Goal: Check status: Check status

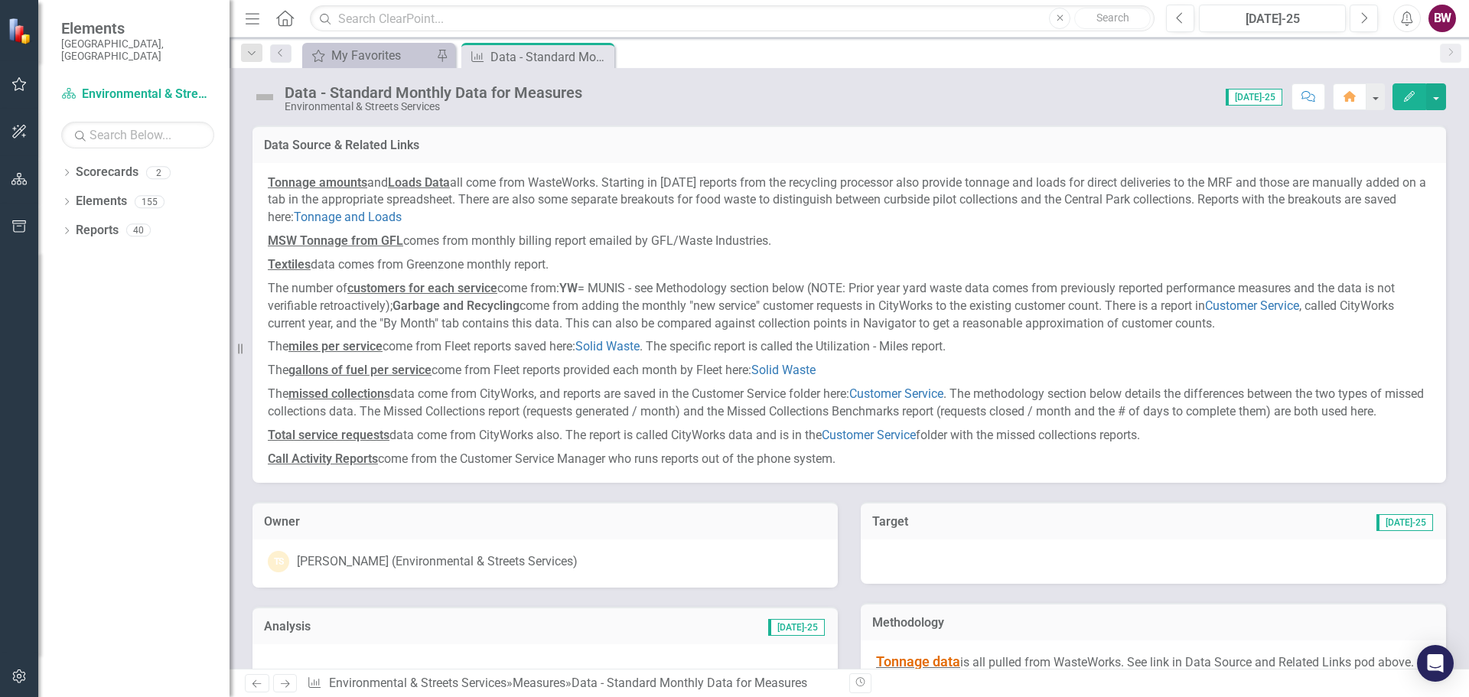
click at [819, 259] on p "Textiles data comes from Greenzone monthly report." at bounding box center [849, 265] width 1163 height 24
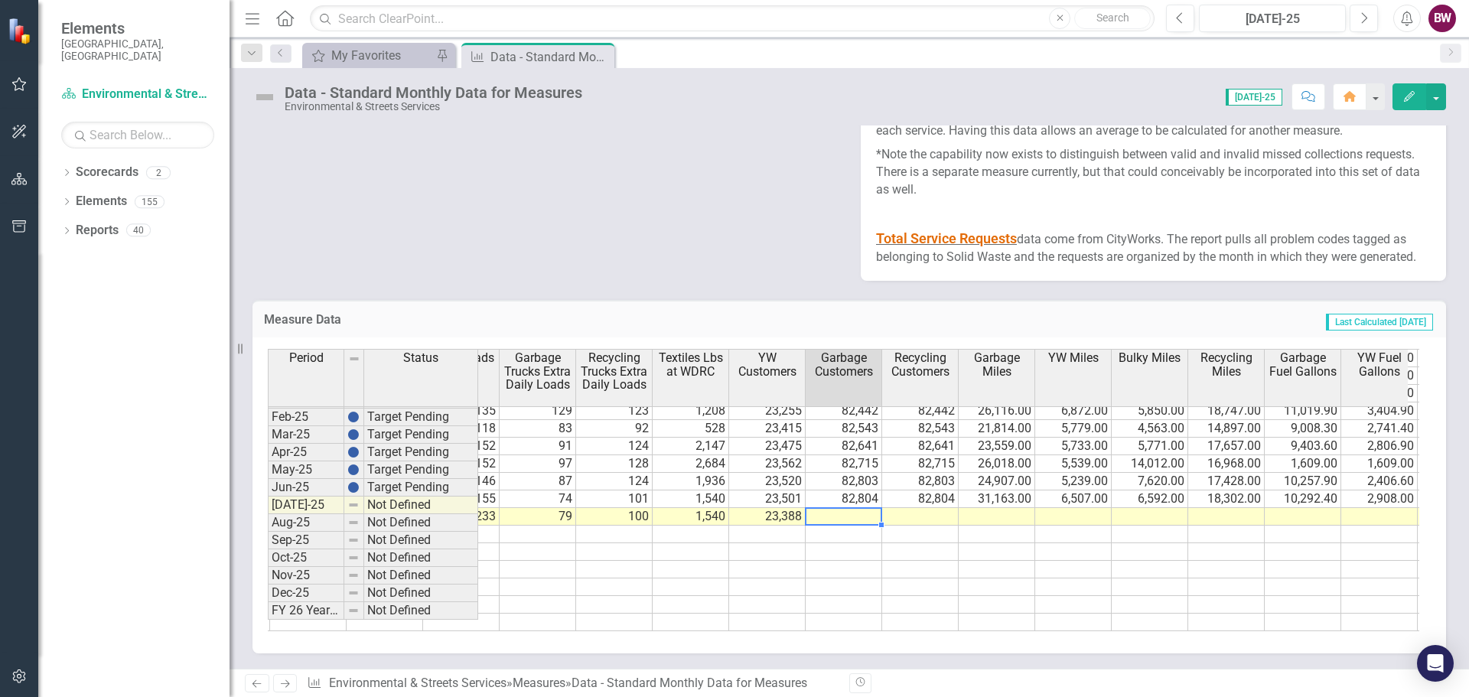
click at [821, 508] on tr "5,190.69 1,379.85 798.08 100.00 0.00 4.80 1,379.85 542.31 6,931.73 0.00 13,650.…" at bounding box center [652, 517] width 2601 height 18
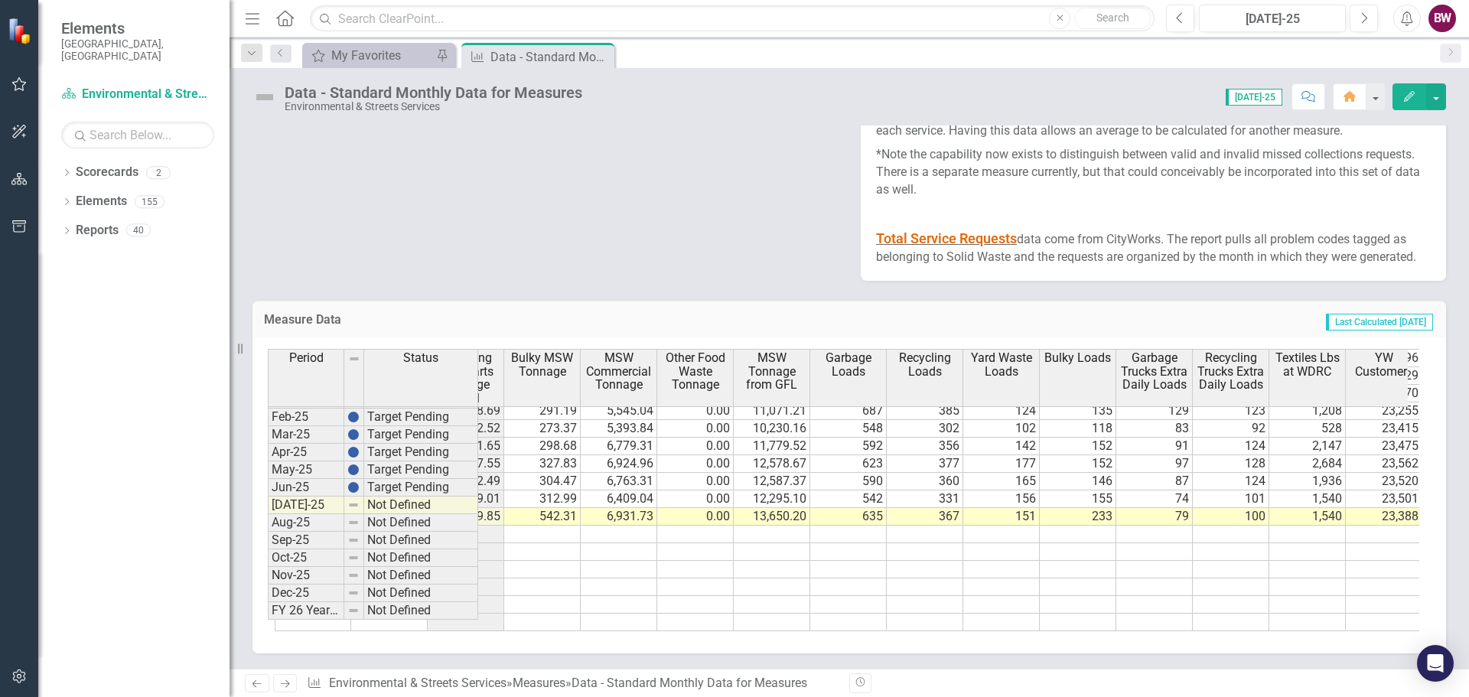
scroll to position [0, 396]
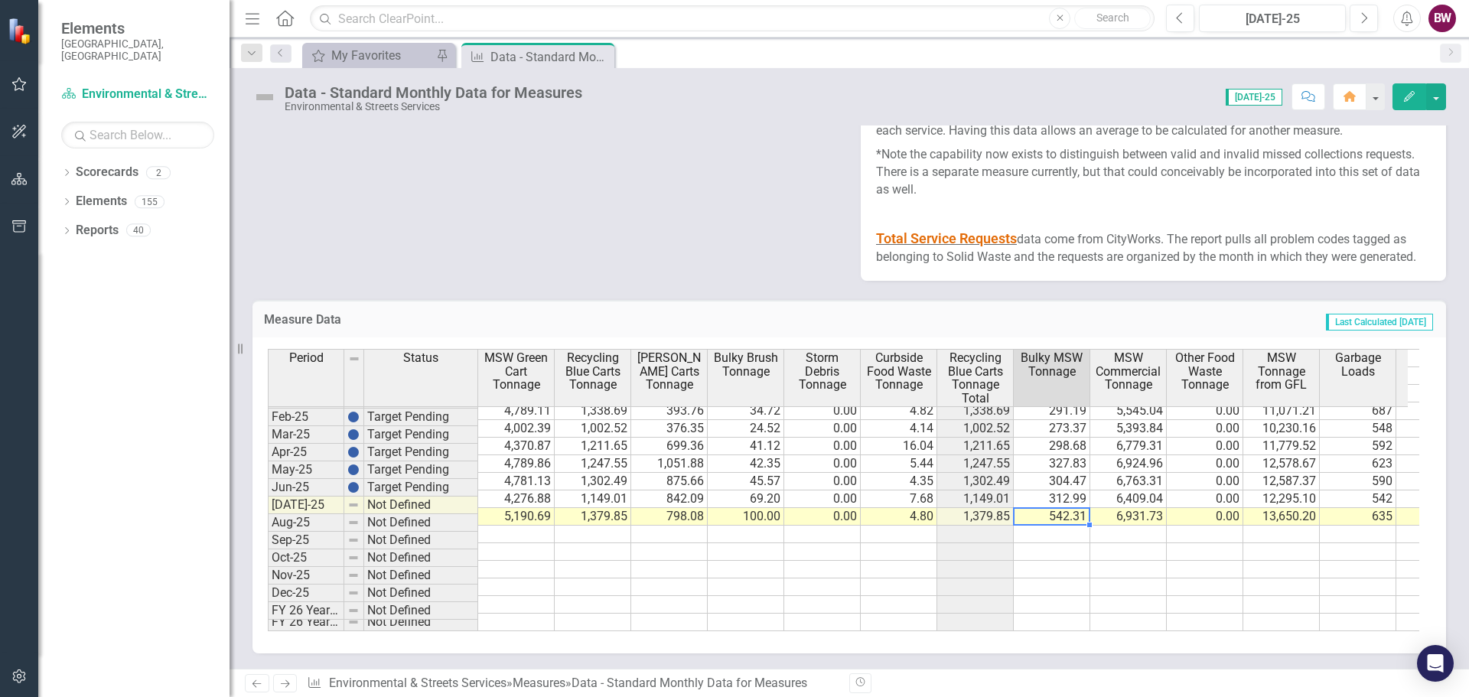
click at [1058, 508] on td "542.31" at bounding box center [1052, 517] width 77 height 18
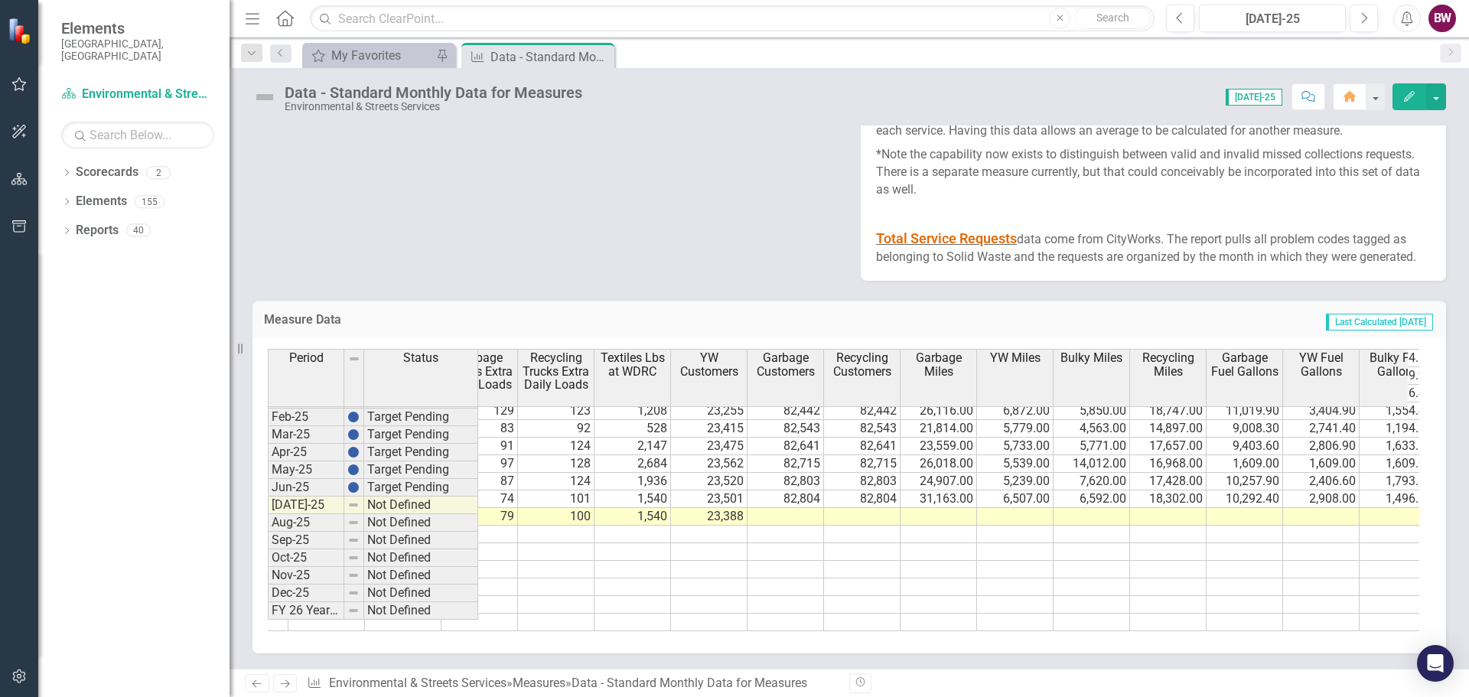
scroll to position [0, 1179]
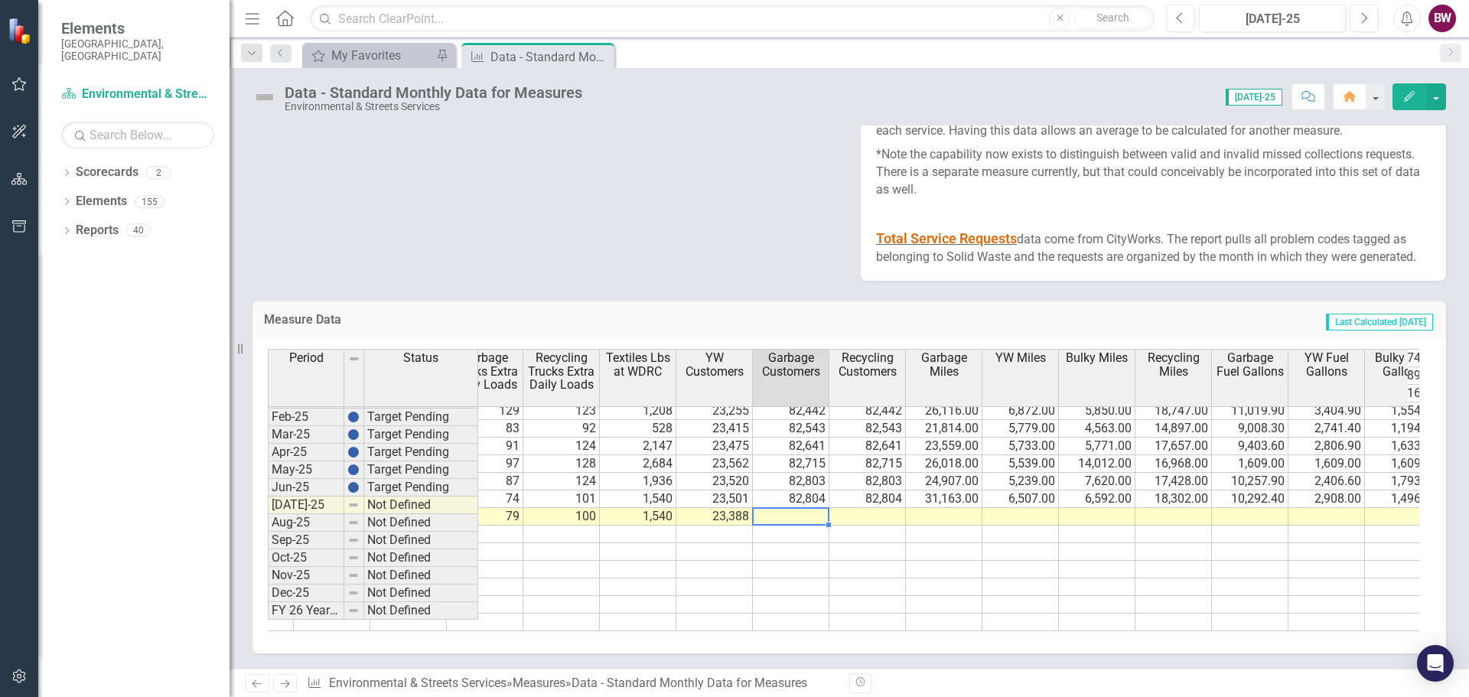
click at [800, 508] on td at bounding box center [791, 517] width 77 height 18
click at [701, 508] on td "23,388" at bounding box center [714, 517] width 77 height 18
click at [789, 508] on td at bounding box center [791, 517] width 77 height 18
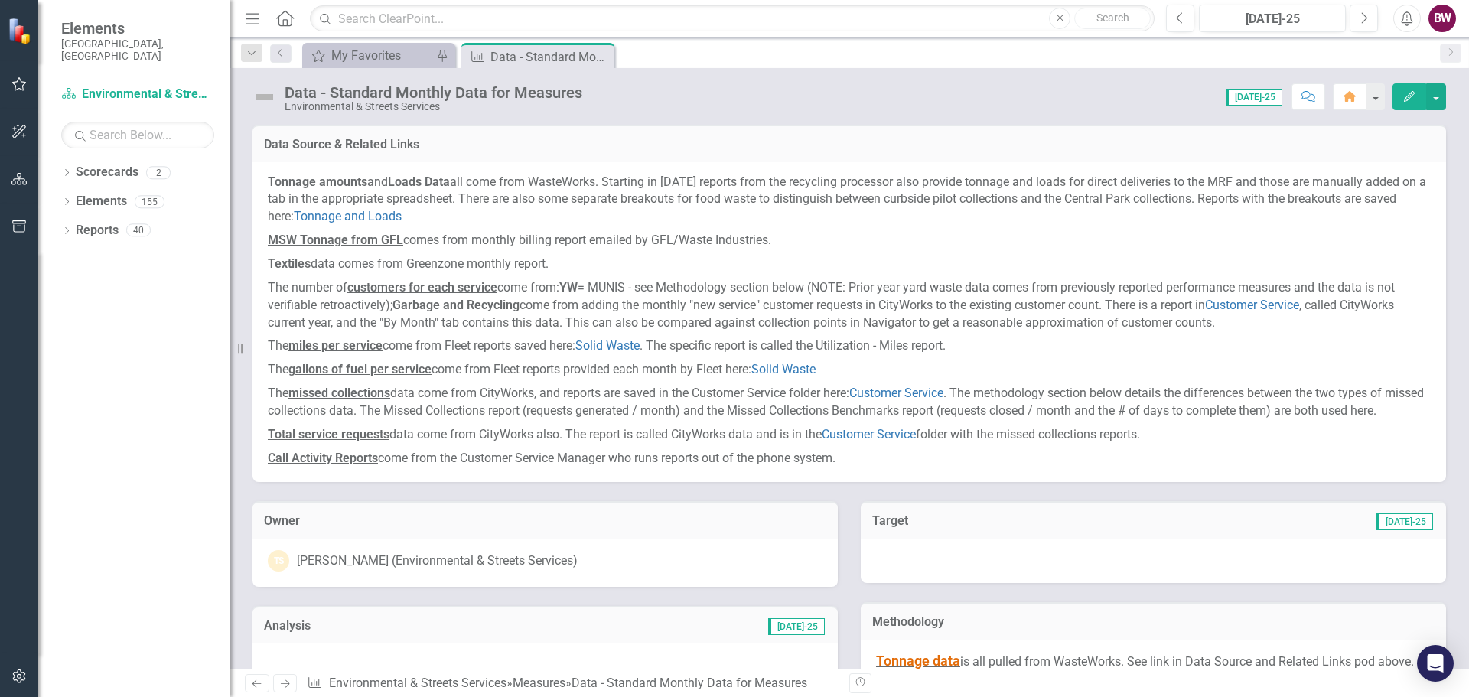
scroll to position [0, 0]
click at [1268, 305] on link "Customer Service" at bounding box center [1252, 305] width 94 height 15
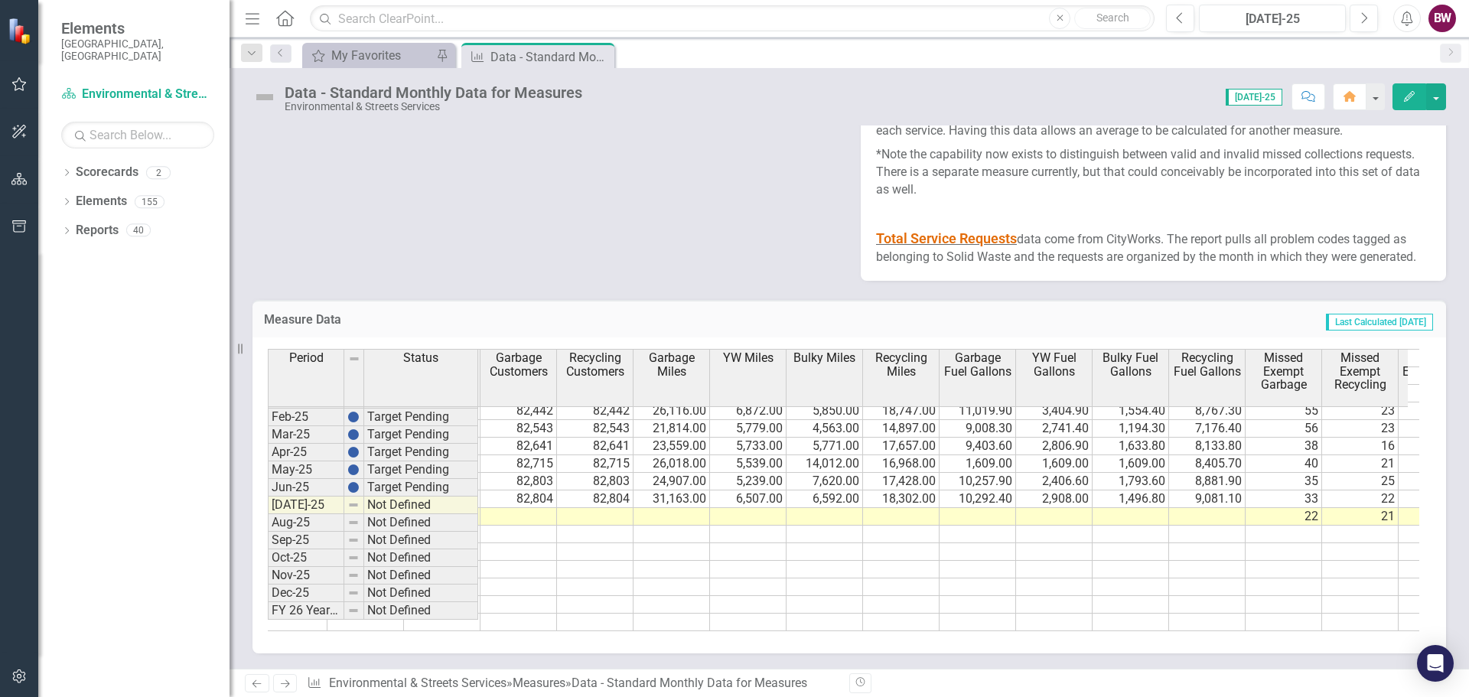
scroll to position [0, 1497]
